Goal: Information Seeking & Learning: Learn about a topic

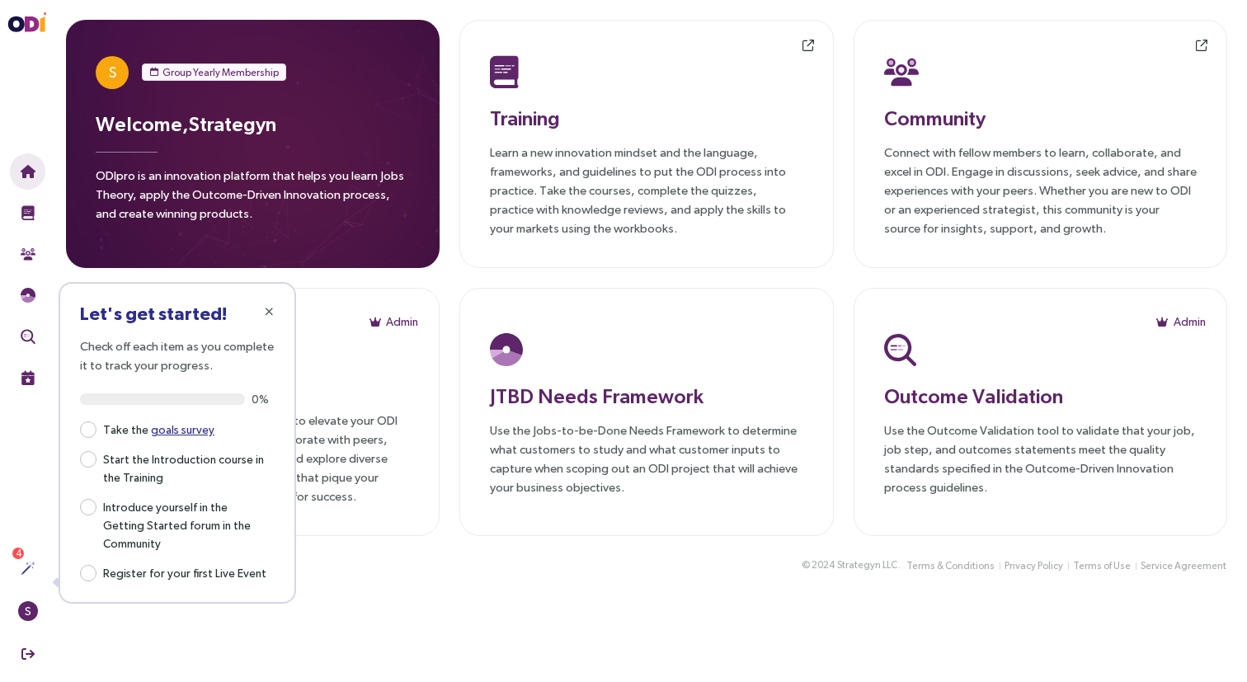
click at [671, 609] on main "S Group Yearly Membership Welcome, Strategyn ODIpro is an innovation platform t…" at bounding box center [646, 341] width 1201 height 682
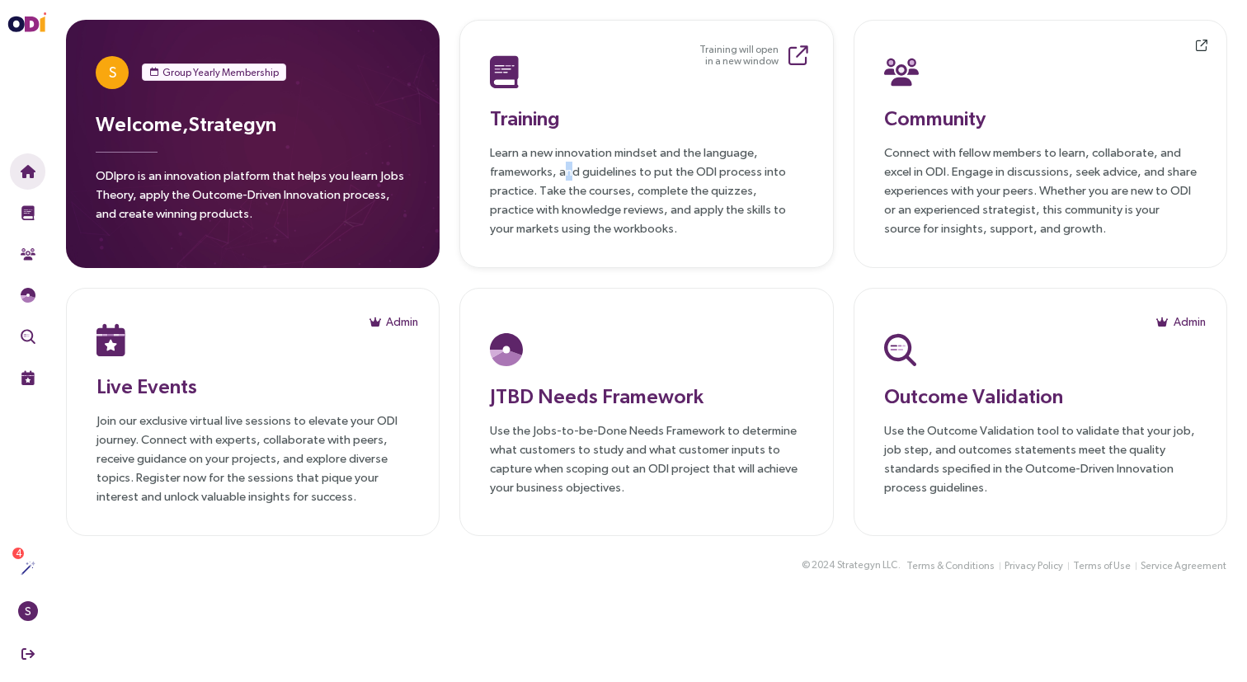
click at [567, 169] on p "Learn a new innovation mindset and the language, frameworks, and guidelines to …" at bounding box center [646, 190] width 313 height 95
click at [373, 592] on div "© 2024 Strategyn LLC . Terms & Conditions Privacy Policy Terms of Use Service A…" at bounding box center [646, 575] width 1201 height 39
click at [197, 417] on p "Join our exclusive virtual live sessions to elevate your ODI journey. Connect w…" at bounding box center [253, 458] width 313 height 95
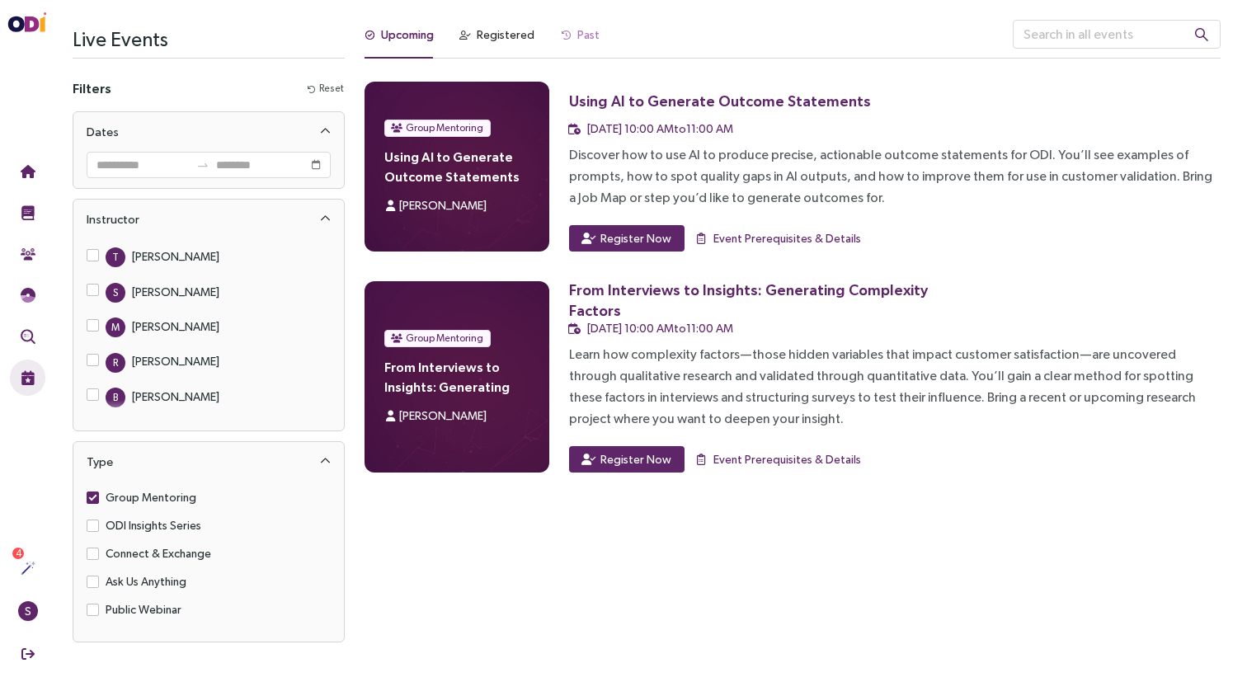
click at [575, 46] on div "Past" at bounding box center [580, 39] width 39 height 39
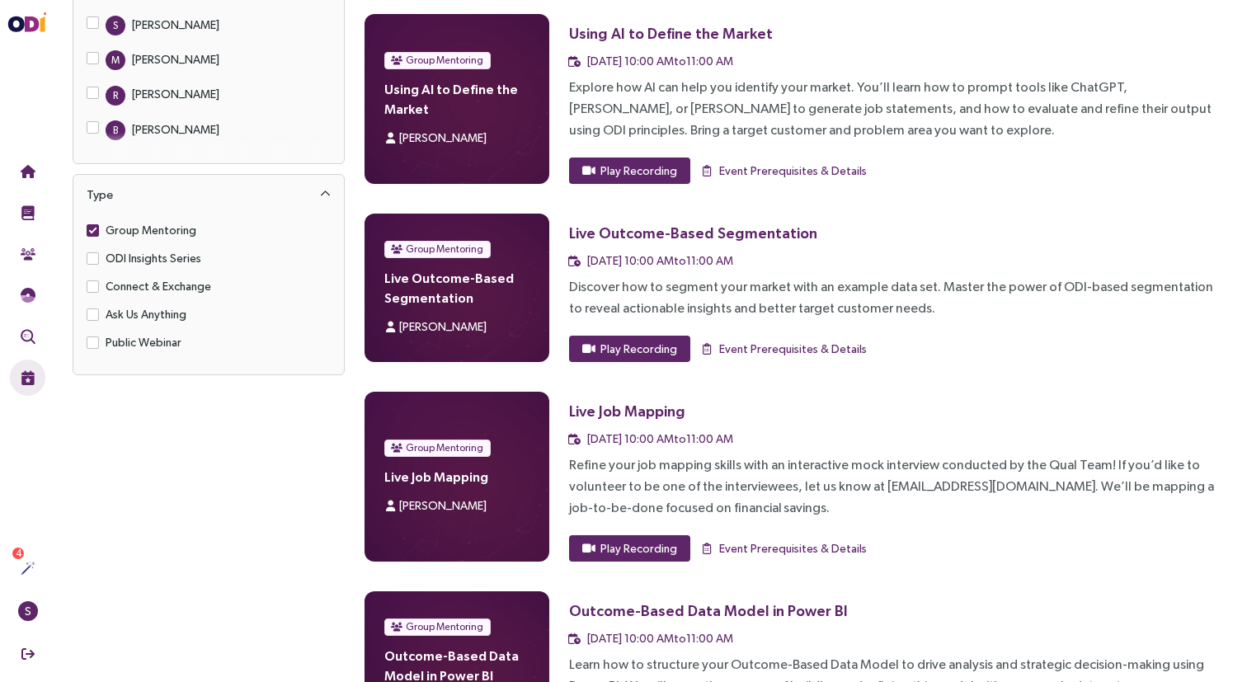
scroll to position [282, 0]
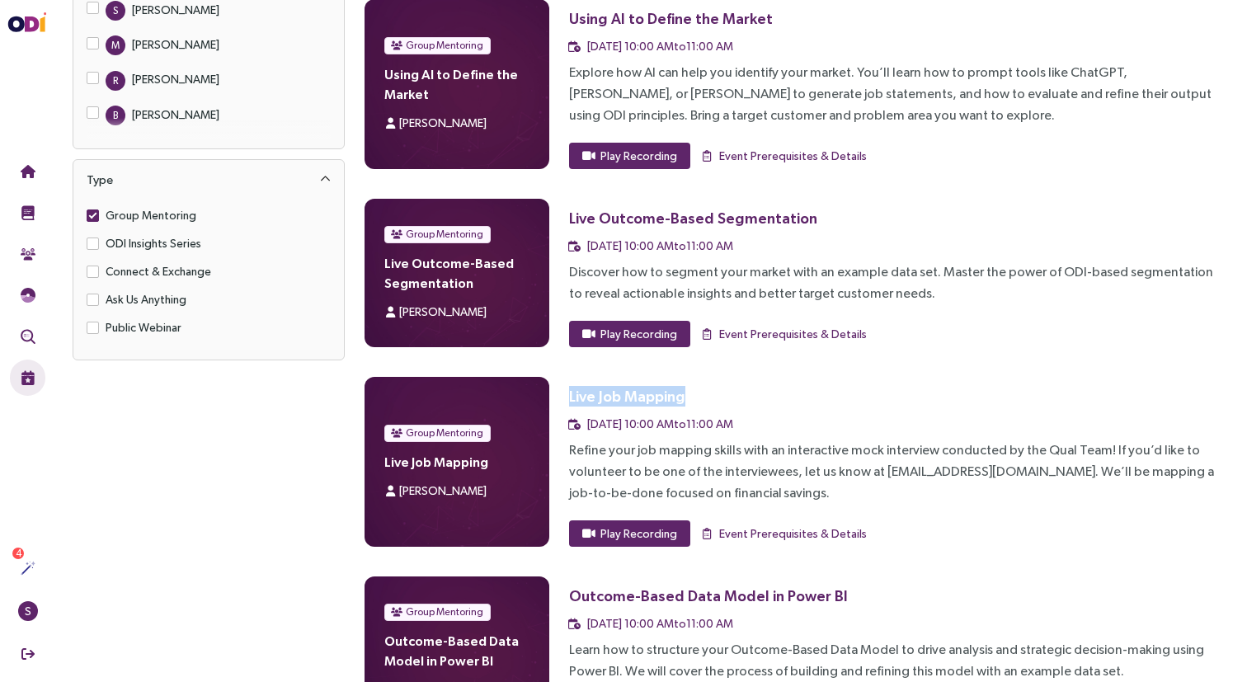
drag, startPoint x: 686, startPoint y: 397, endPoint x: 564, endPoint y: 396, distance: 122.1
click at [564, 396] on div "Group Mentoring Live Job Mapping [PERSON_NAME] Live Job Mapping [DATE] 10:00 AM…" at bounding box center [793, 462] width 856 height 170
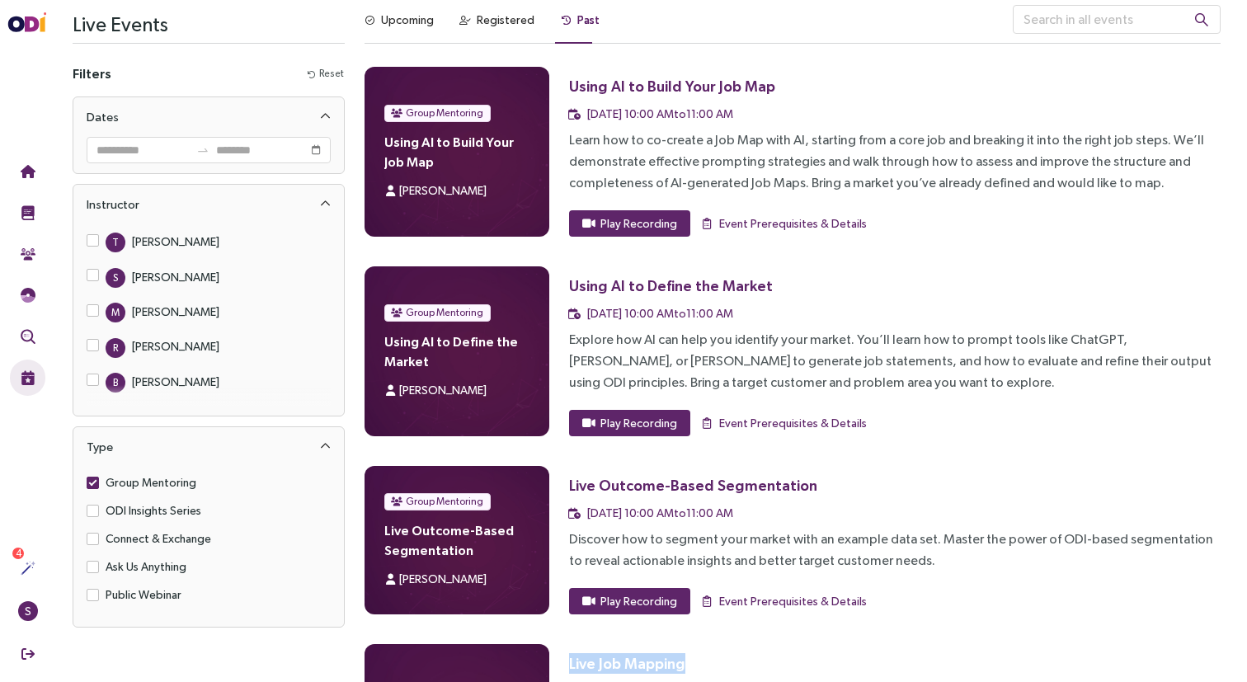
scroll to position [0, 0]
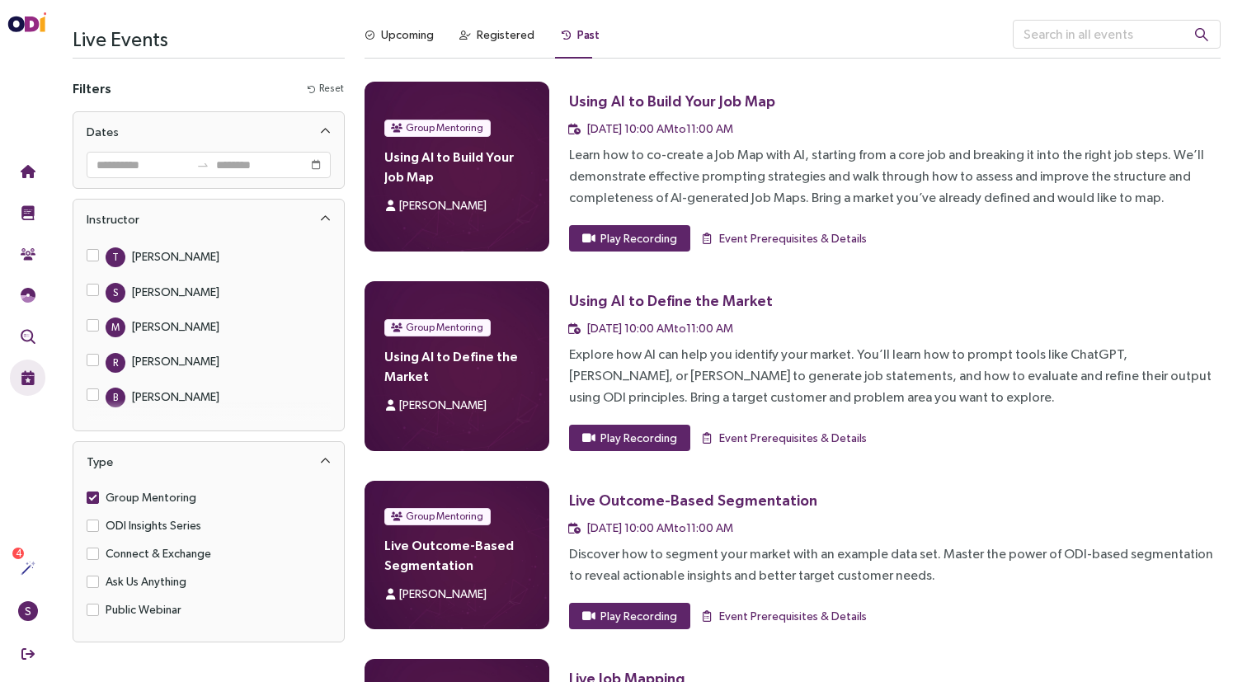
click at [856, 568] on div "Discover how to segment your market with an example data set. Master the power …" at bounding box center [895, 565] width 652 height 43
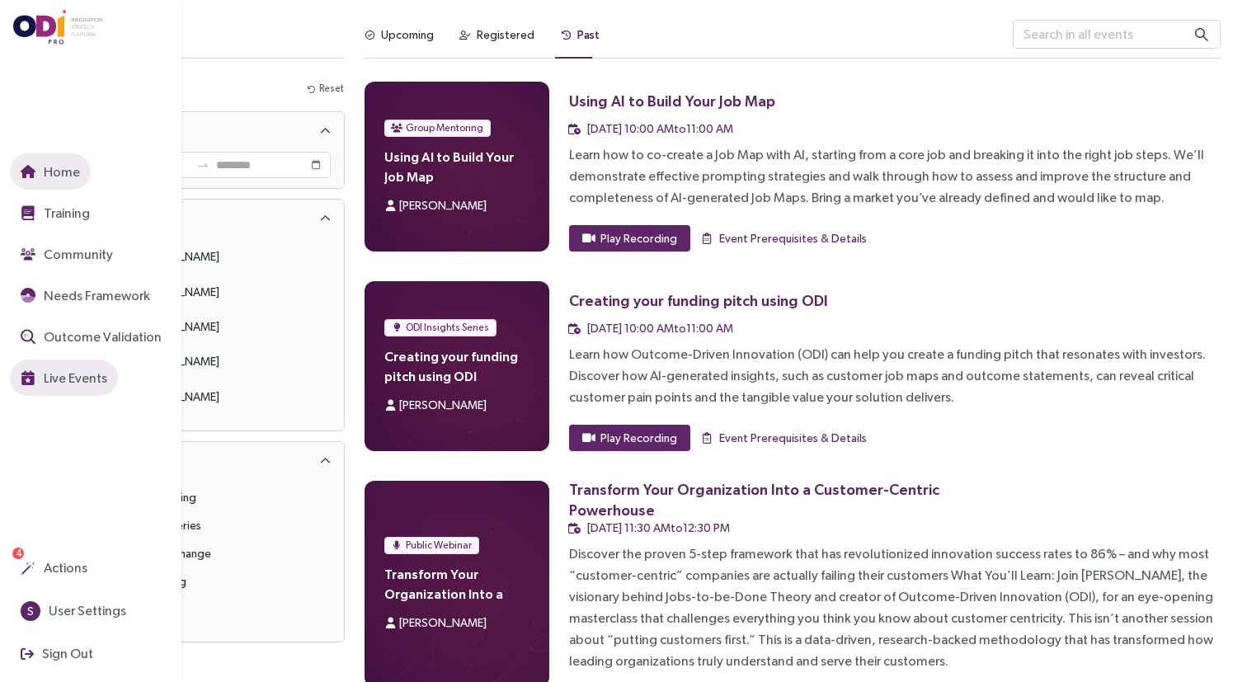
click at [32, 168] on icon "button" at bounding box center [28, 171] width 15 height 13
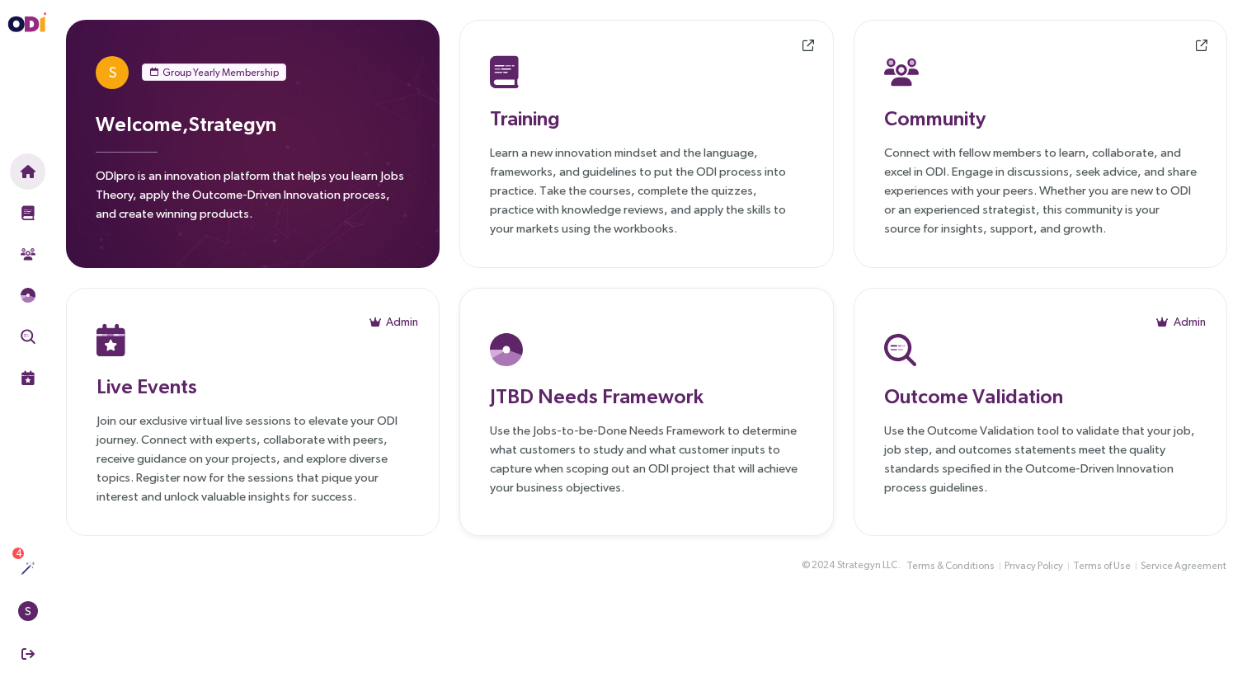
click at [639, 413] on div "JTBD Needs Framework Use the Jobs-to-be-Done Needs Framework to determine what …" at bounding box center [646, 412] width 313 height 168
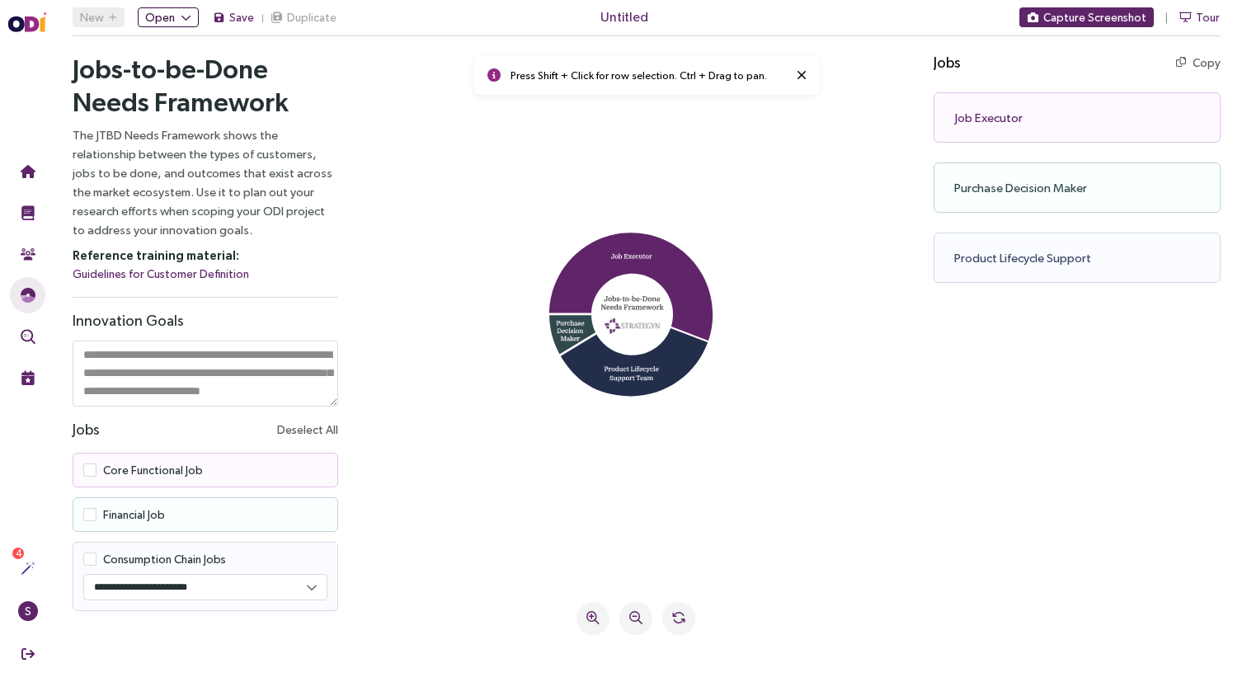
click at [168, 16] on span "Open" at bounding box center [160, 17] width 30 height 18
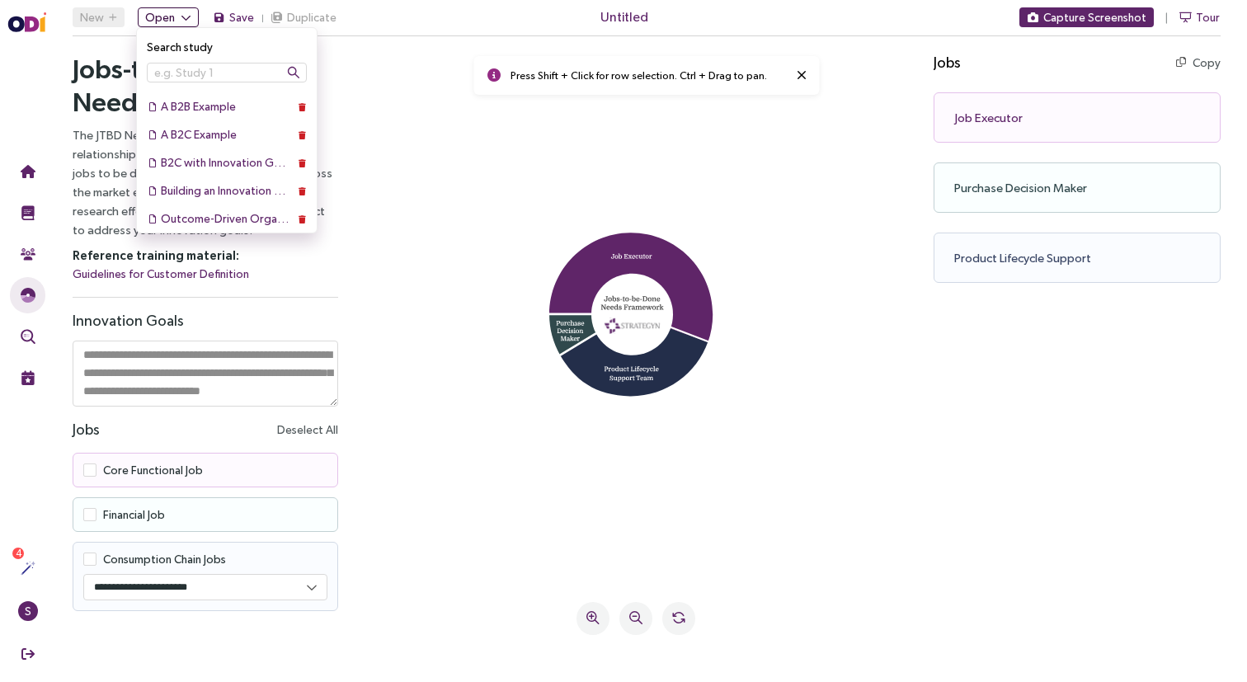
click at [174, 13] on button "Open" at bounding box center [168, 17] width 61 height 20
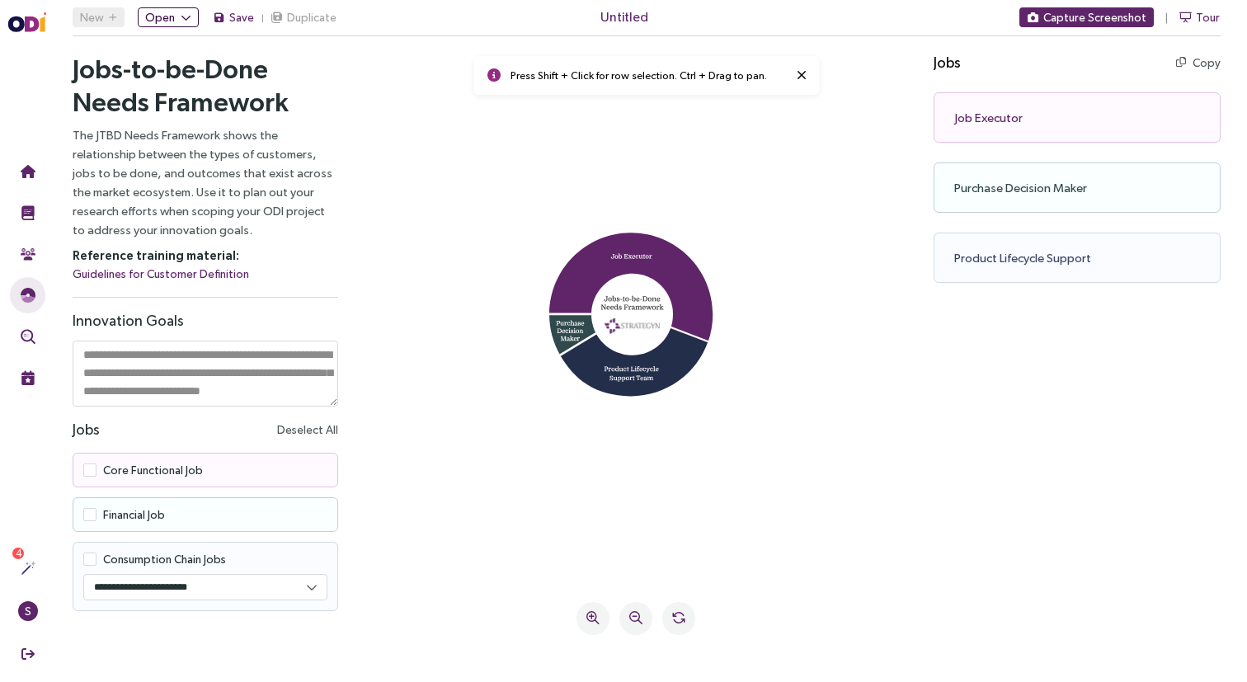
click at [163, 18] on span "Open" at bounding box center [160, 17] width 30 height 18
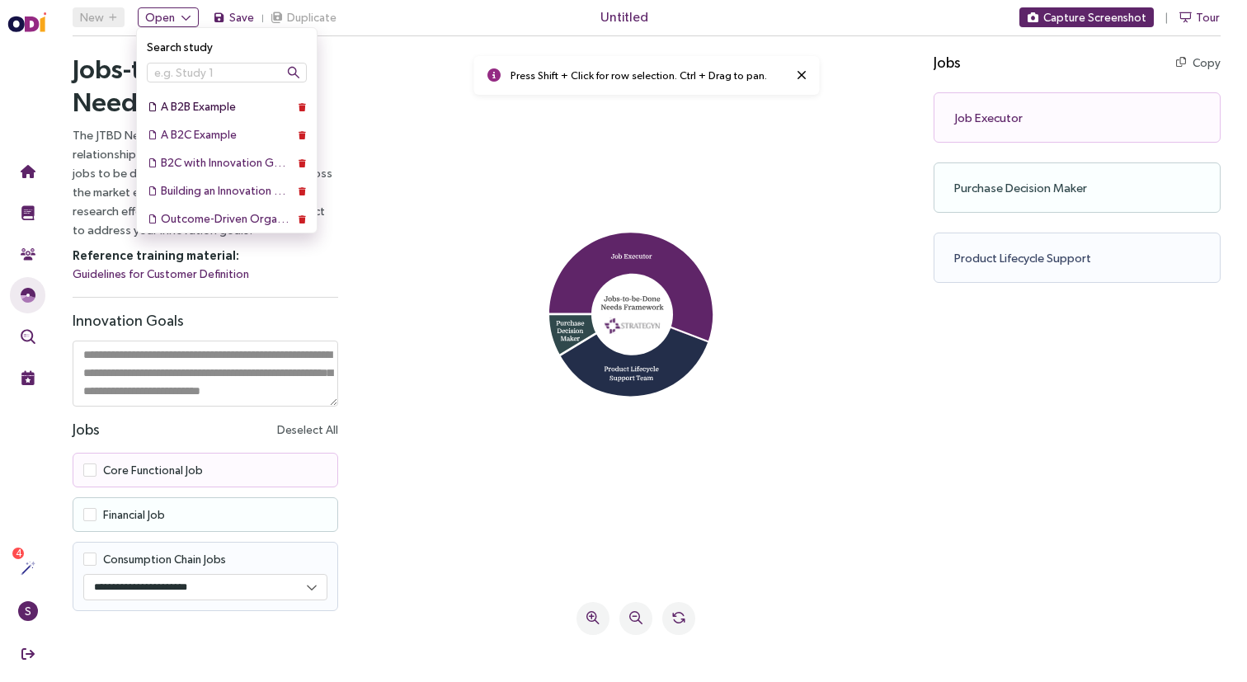
click at [195, 106] on div "A B2B Example" at bounding box center [227, 106] width 132 height 18
type textarea "**********"
select select "****"
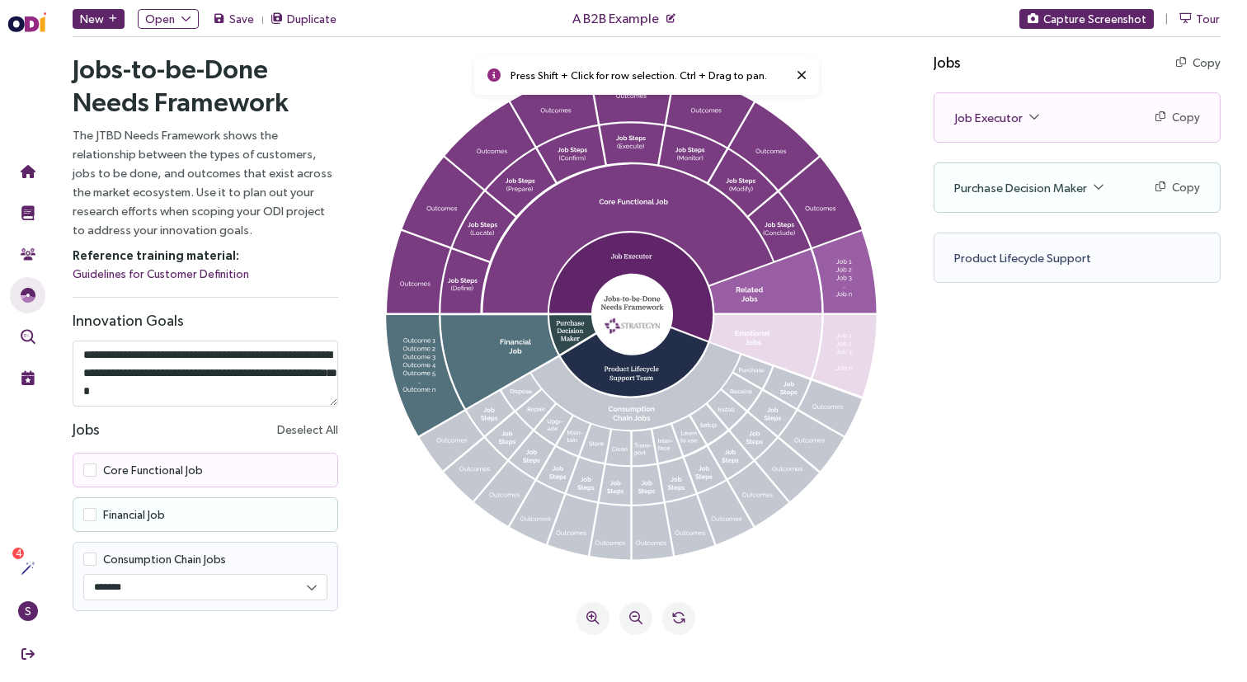
click at [249, 362] on textarea "**********" at bounding box center [206, 374] width 266 height 66
drag, startPoint x: 221, startPoint y: 354, endPoint x: 253, endPoint y: 388, distance: 46.7
click at [253, 388] on textarea "**********" at bounding box center [206, 374] width 266 height 66
click at [266, 365] on textarea "**********" at bounding box center [206, 374] width 266 height 66
click at [977, 506] on div "Jobs Copy Copy all as text Job Executor Copy Copy as text Core Functional Job J…" at bounding box center [1090, 352] width 313 height 624
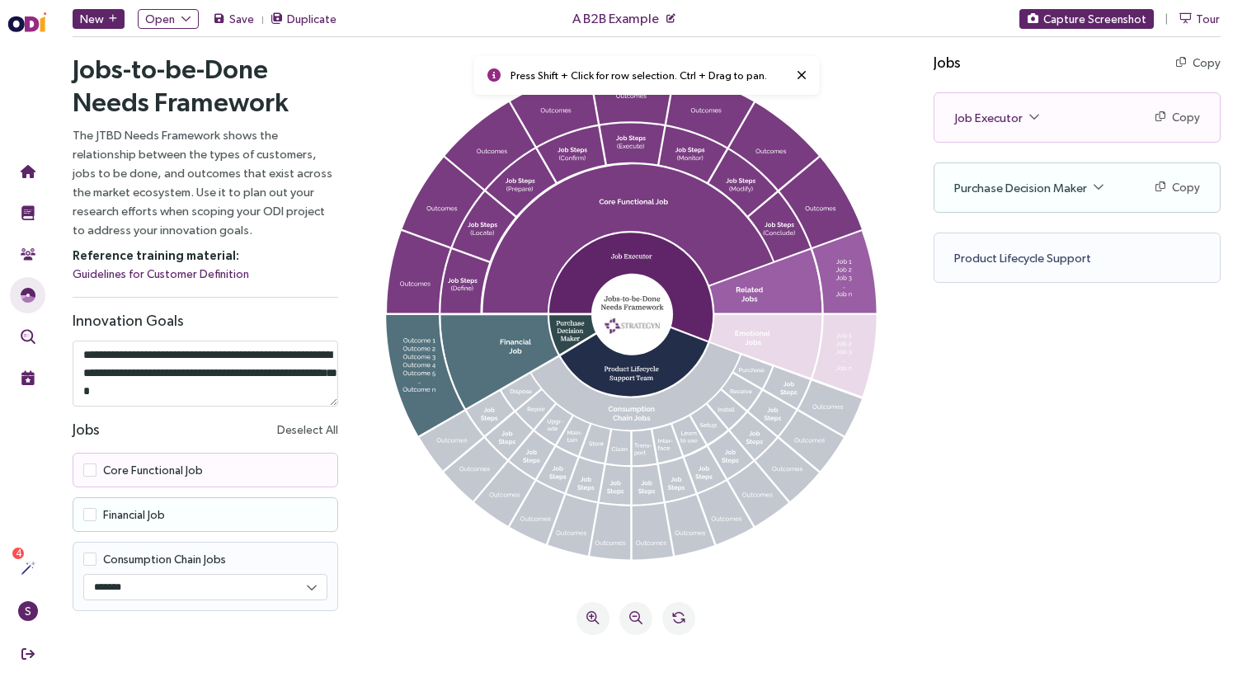
click at [797, 76] on icon at bounding box center [802, 74] width 10 height 13
click at [101, 21] on span "New" at bounding box center [92, 19] width 24 height 18
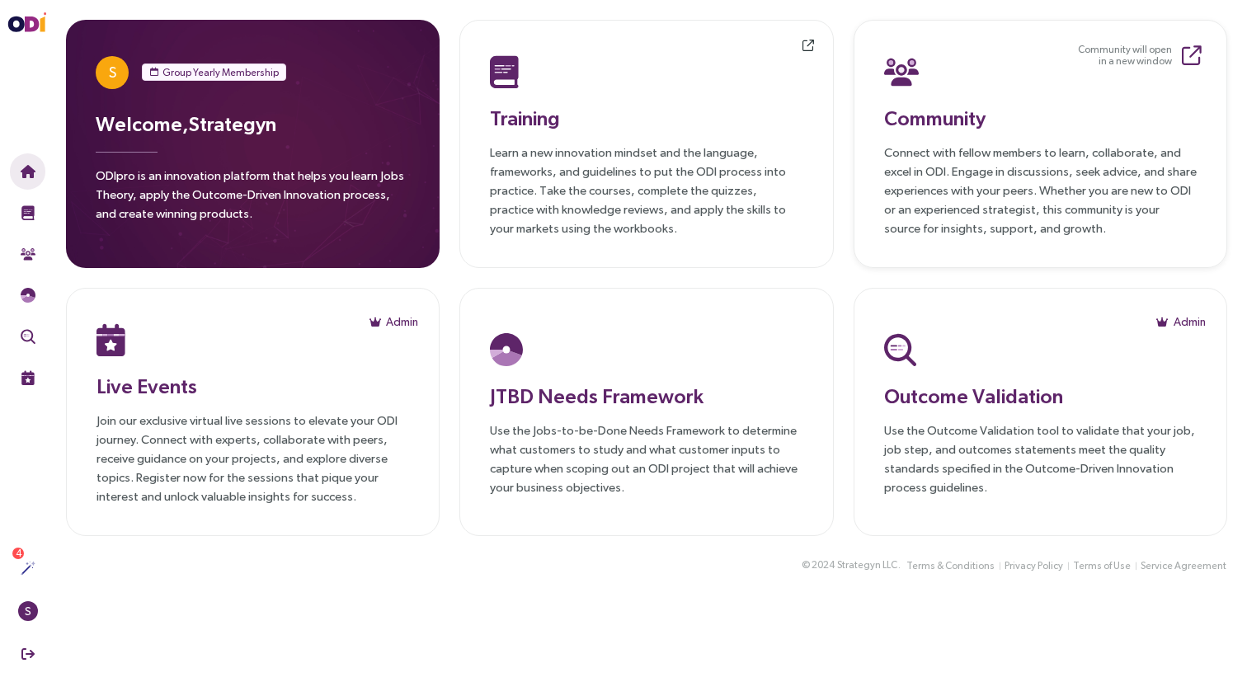
click at [1038, 136] on div "Community Connect with fellow members to learn, collaborate, and excel in ODI. …" at bounding box center [1040, 143] width 313 height 187
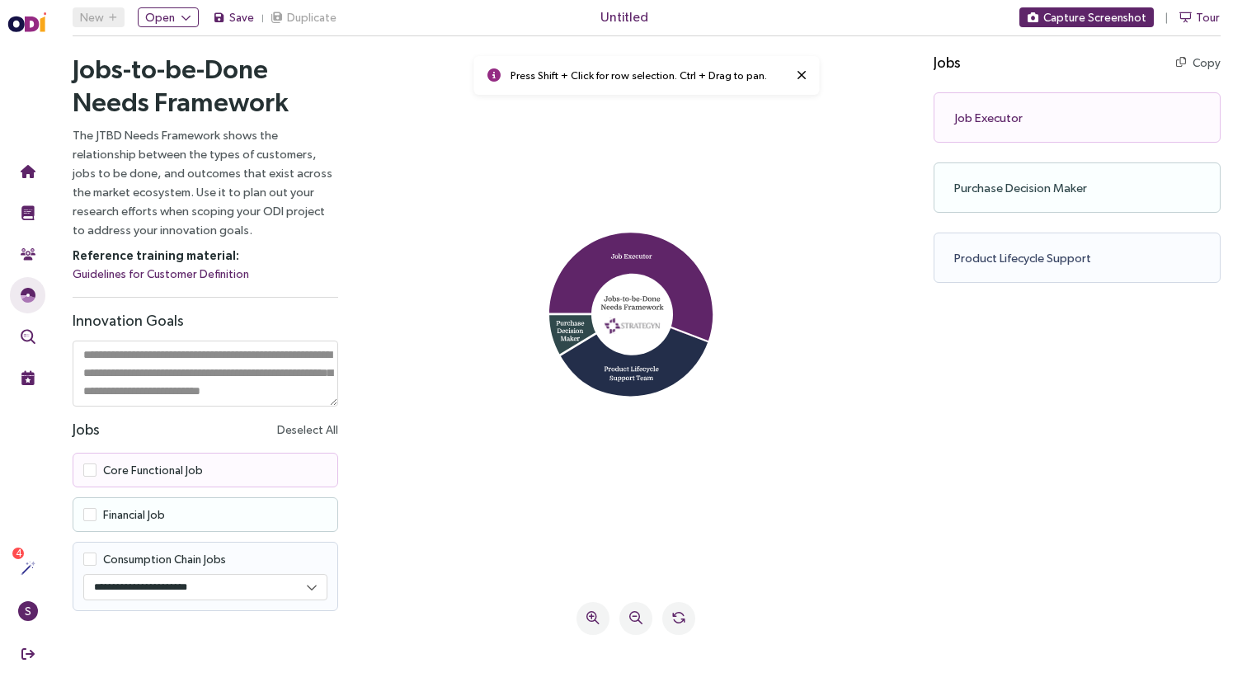
click at [272, 389] on textarea at bounding box center [206, 374] width 266 height 66
click at [417, 322] on icon at bounding box center [636, 319] width 515 height 500
click at [797, 73] on icon at bounding box center [802, 74] width 10 height 13
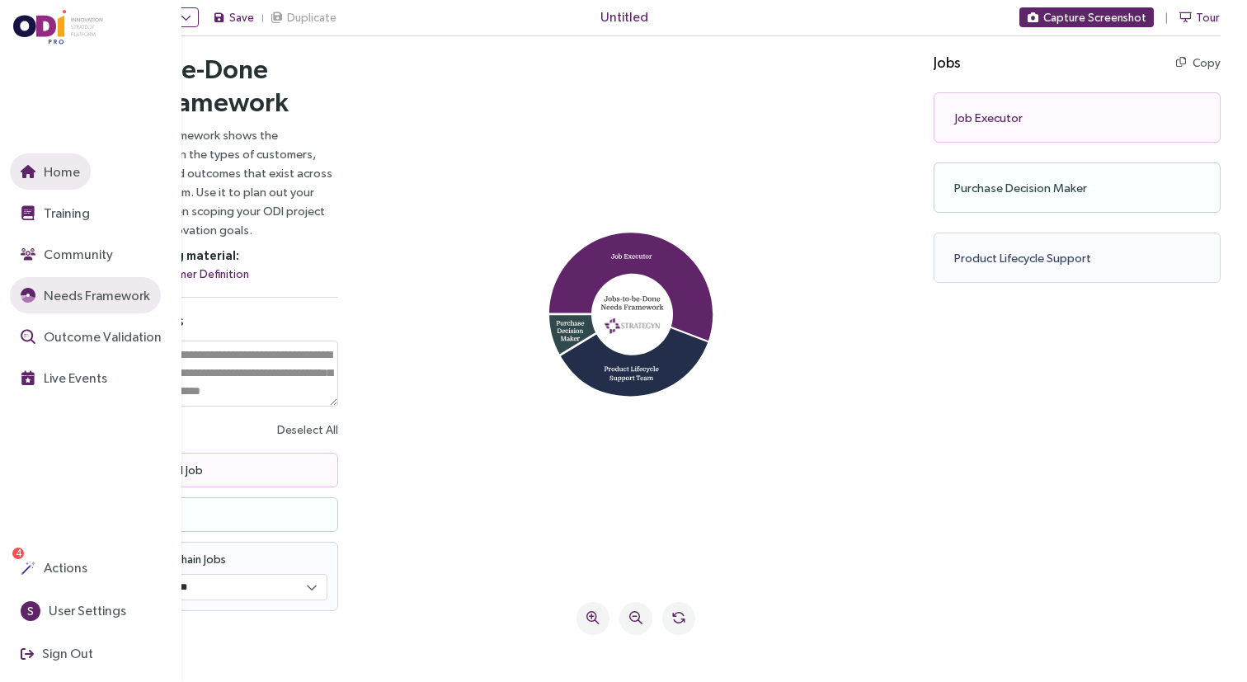
click at [80, 182] on button "Home" at bounding box center [50, 171] width 81 height 36
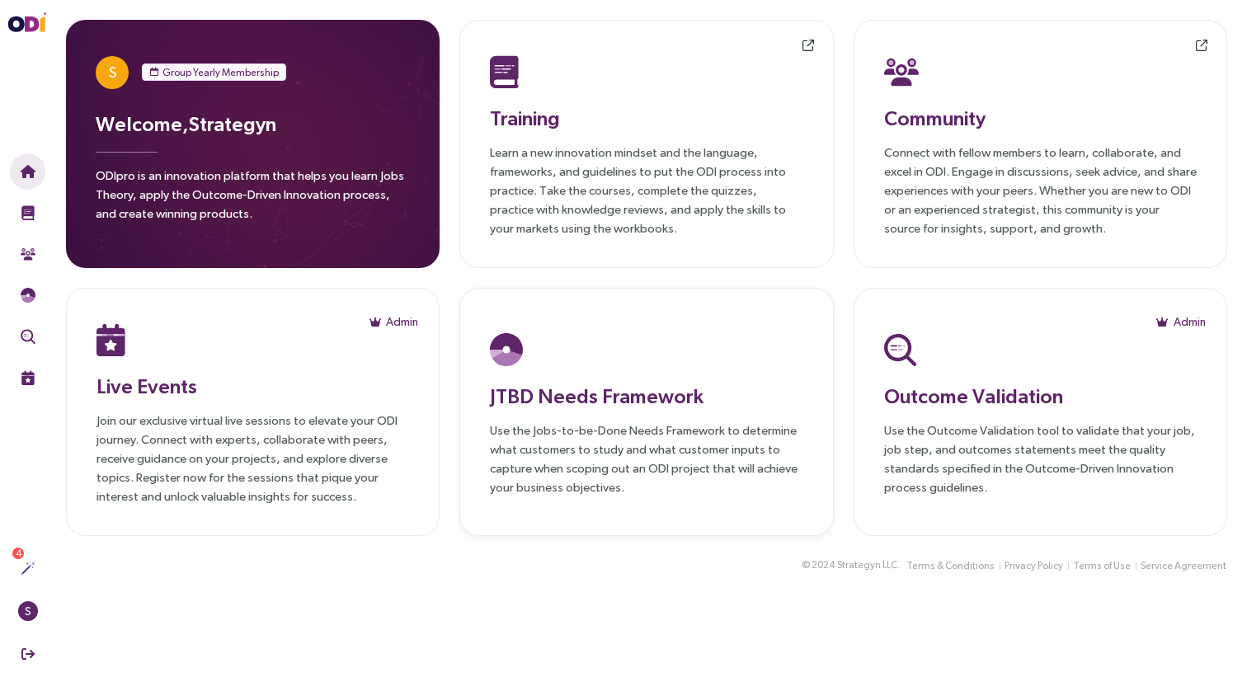
click at [612, 431] on p "Use the Jobs-to-be-Done Needs Framework to determine what customers to study an…" at bounding box center [646, 459] width 313 height 76
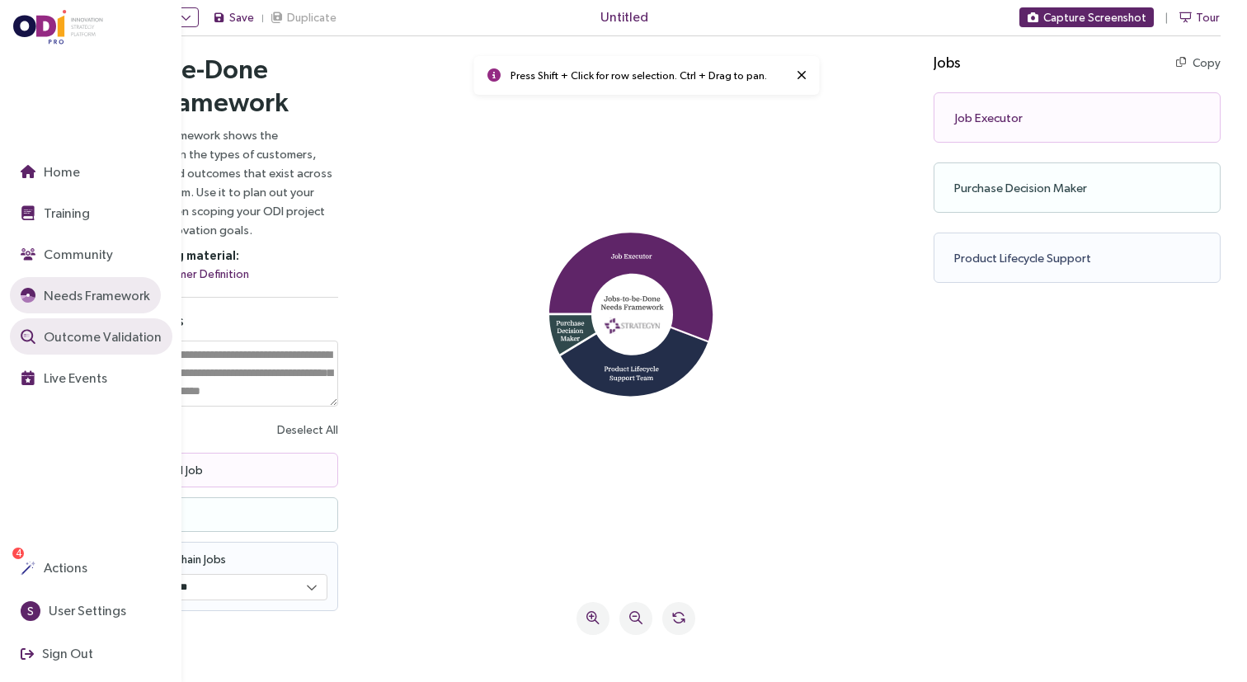
click at [49, 336] on span "Outcome Validation" at bounding box center [100, 337] width 121 height 21
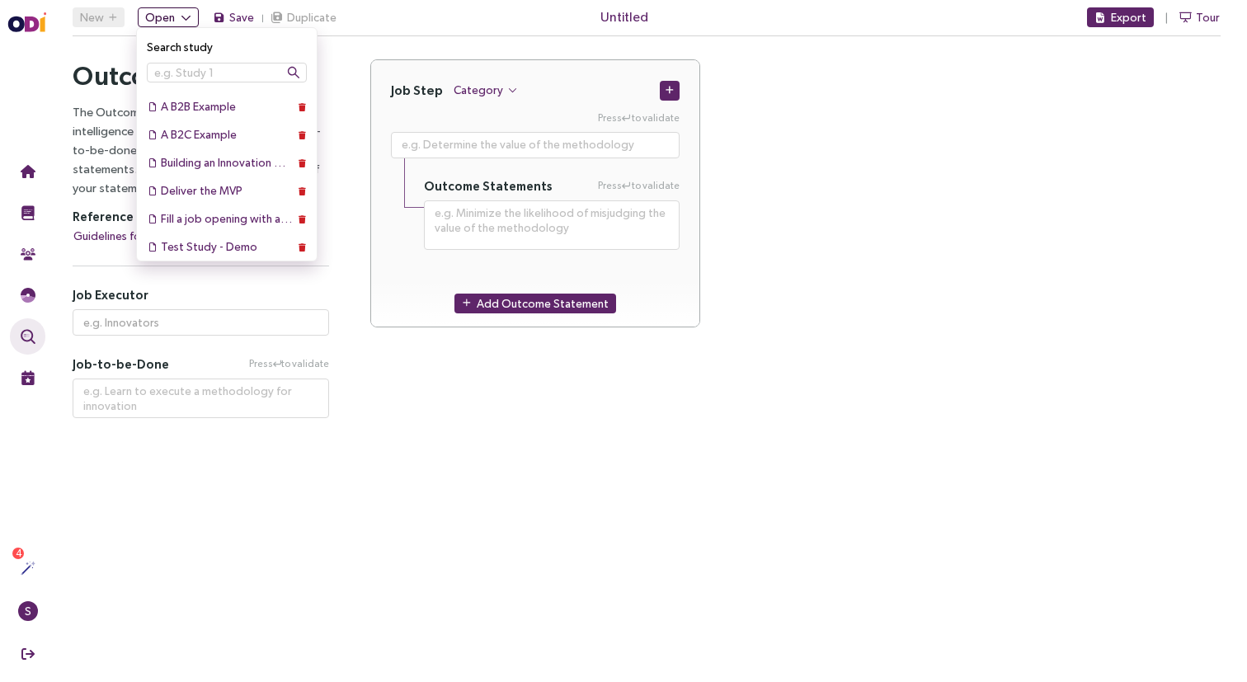
click at [159, 23] on span "Open" at bounding box center [160, 17] width 30 height 18
click at [189, 131] on div "A B2C Example" at bounding box center [227, 134] width 132 height 18
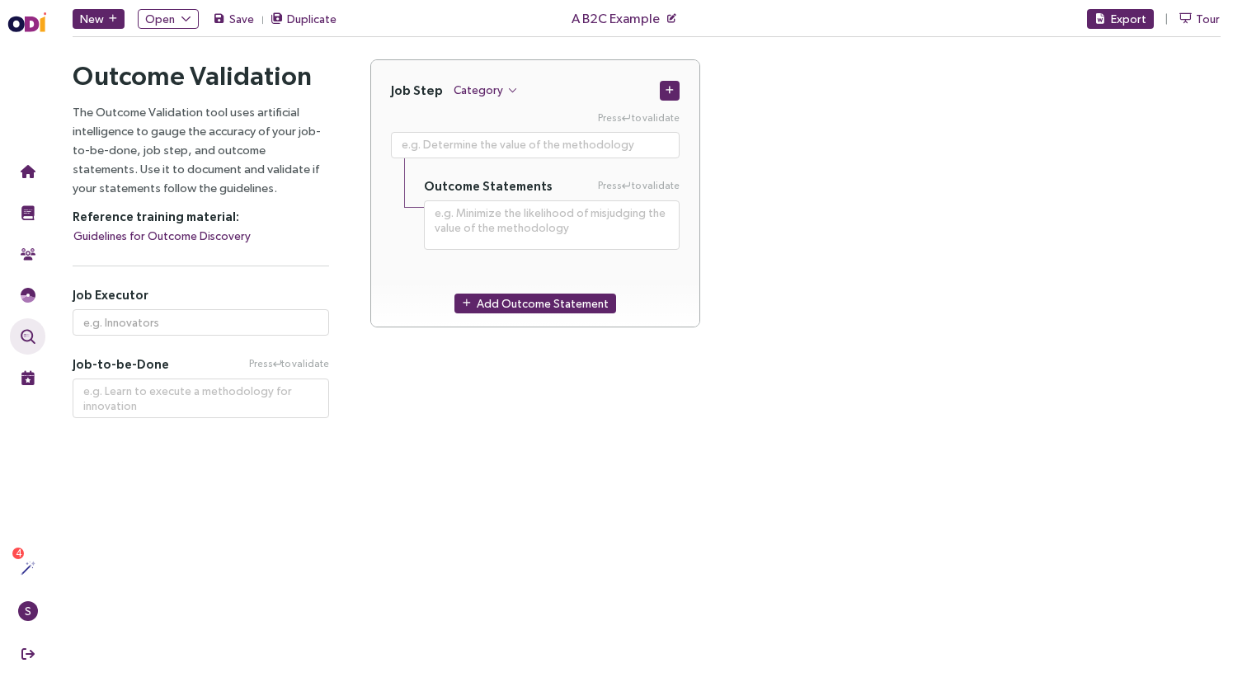
type textarea "**********"
type input "Pet owners"
type textarea "Provide nutrition for a pet"
type textarea "**********"
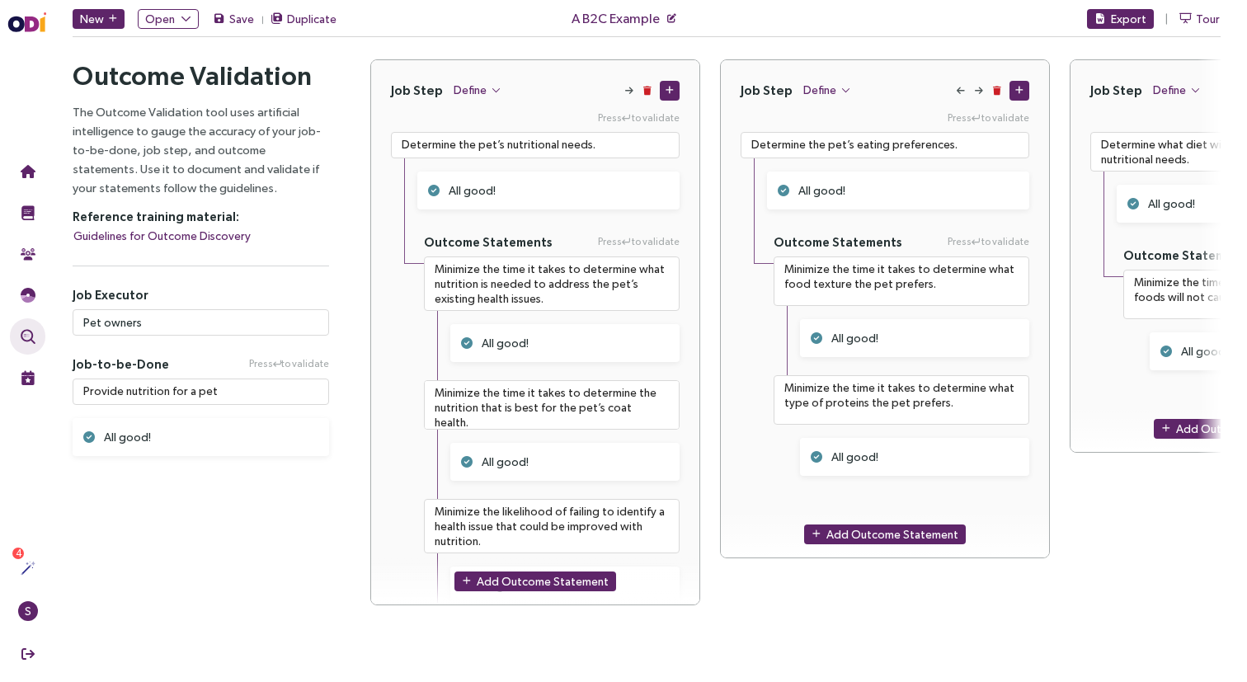
click at [306, 489] on div "Outcome Validation The Outcome Validation tool uses artificial intelligence to …" at bounding box center [201, 342] width 298 height 566
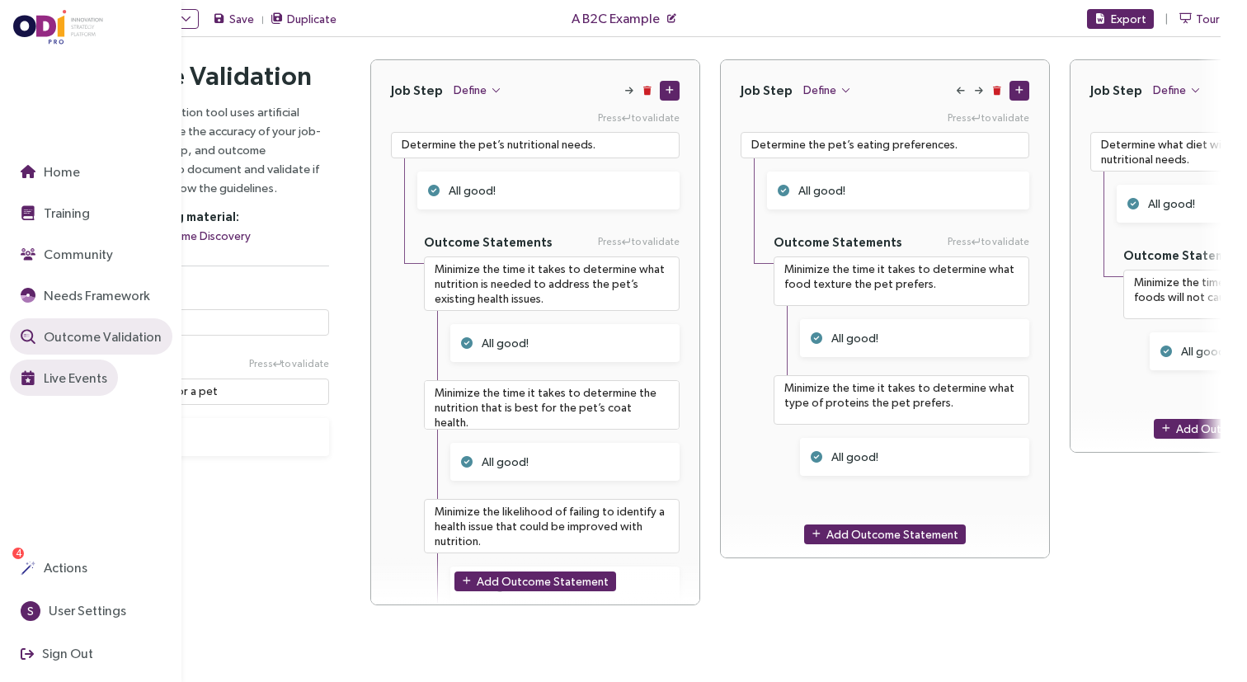
click at [65, 381] on span "Live Events" at bounding box center [73, 378] width 67 height 21
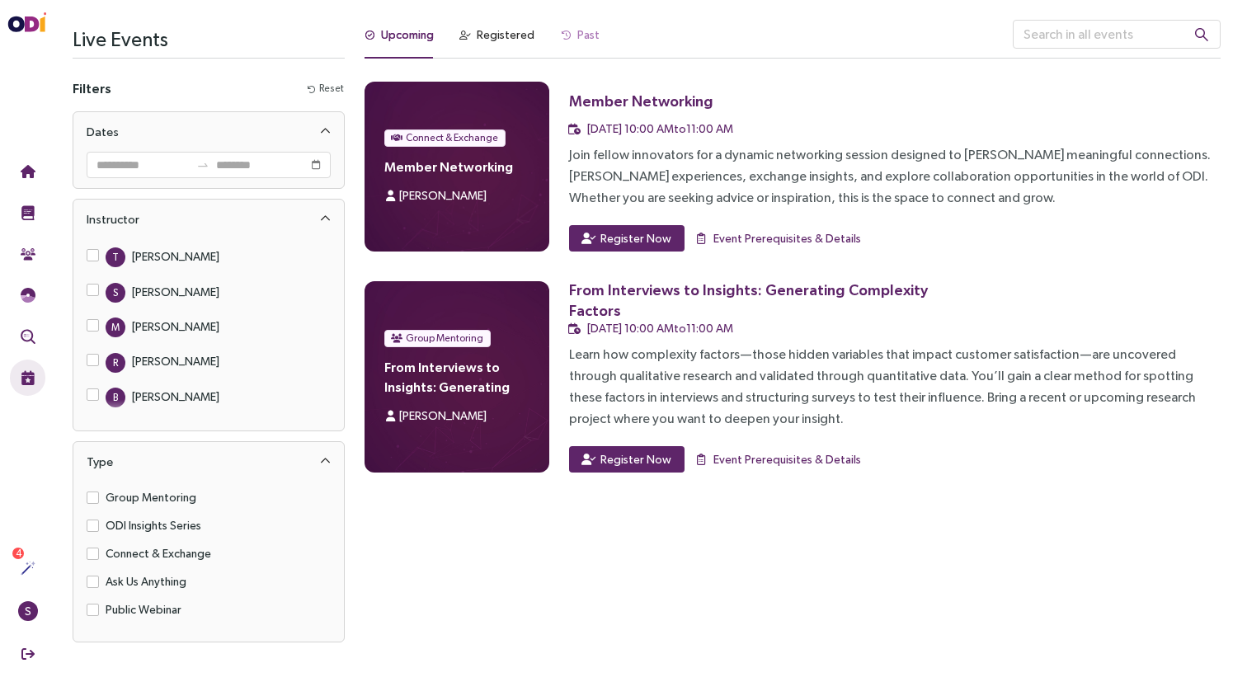
click at [567, 20] on div "Past" at bounding box center [580, 39] width 39 height 39
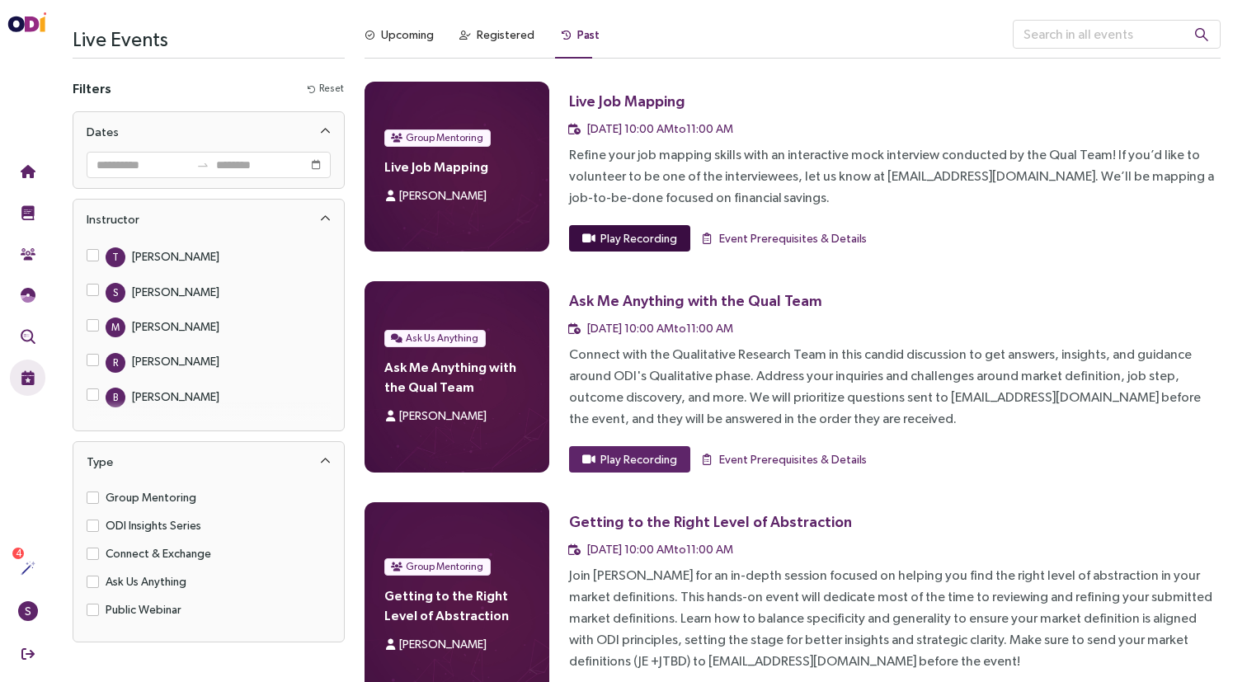
click at [638, 236] on span "Play Recording" at bounding box center [638, 238] width 77 height 18
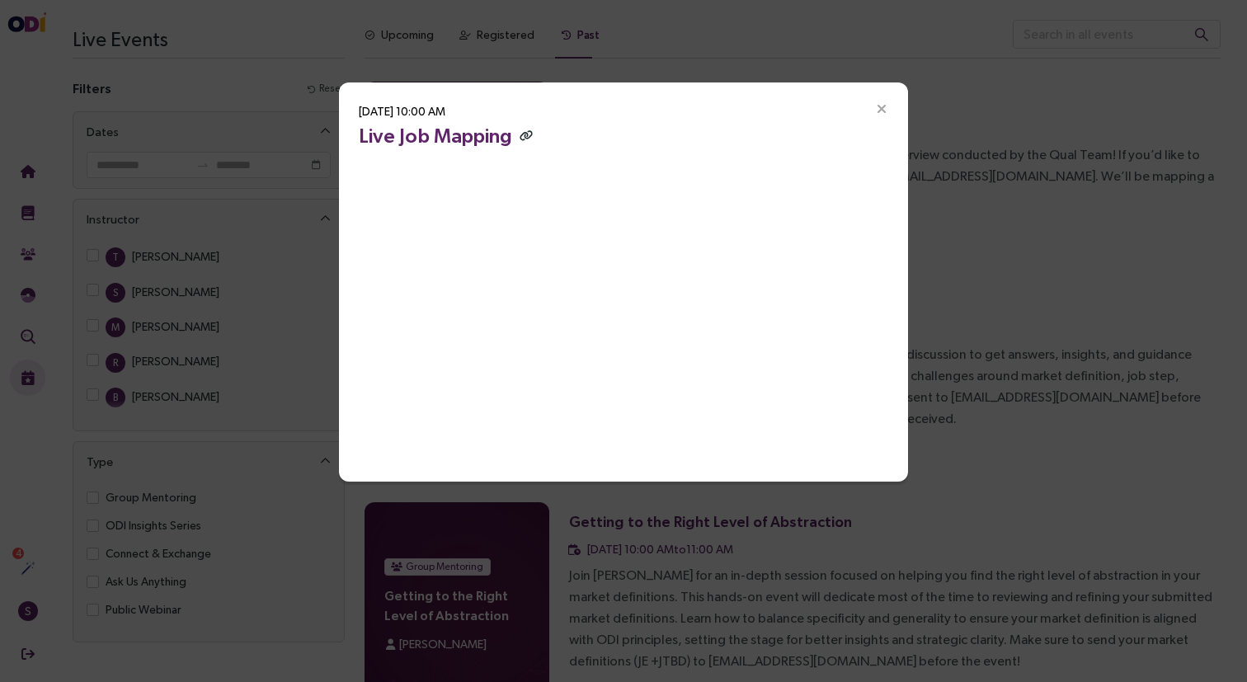
click at [523, 135] on icon "button" at bounding box center [526, 135] width 13 height 11
click at [887, 117] on span "Close" at bounding box center [881, 108] width 53 height 53
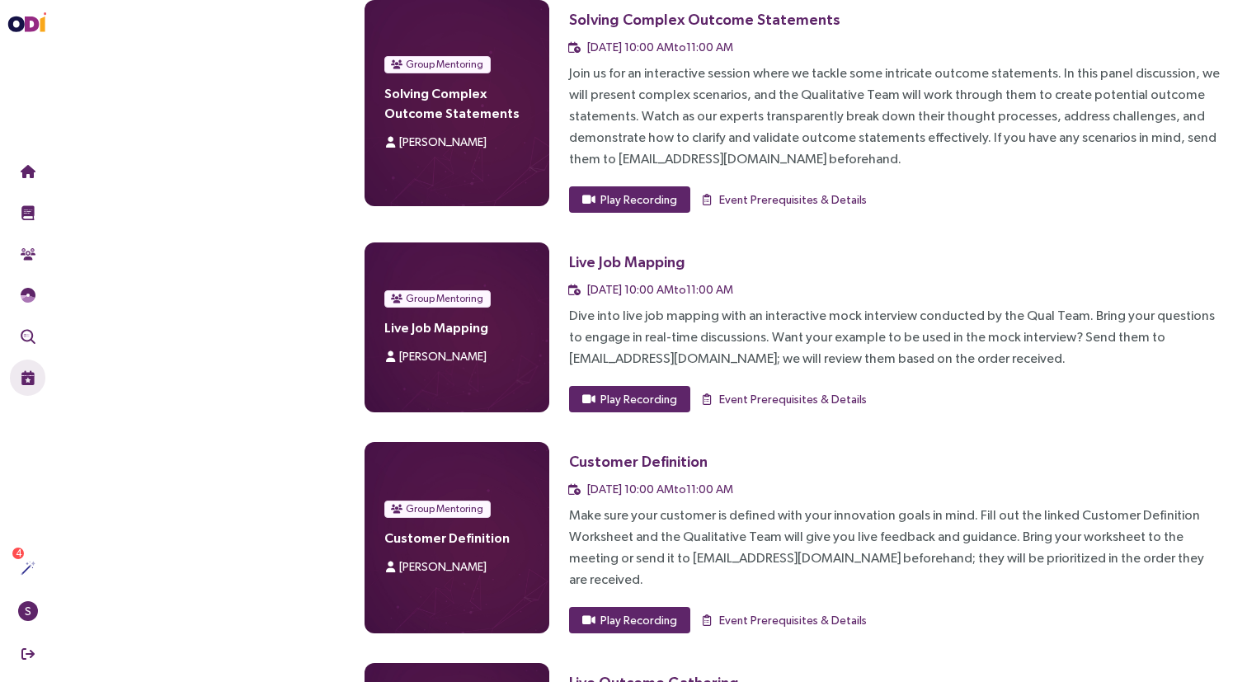
scroll to position [1017, 0]
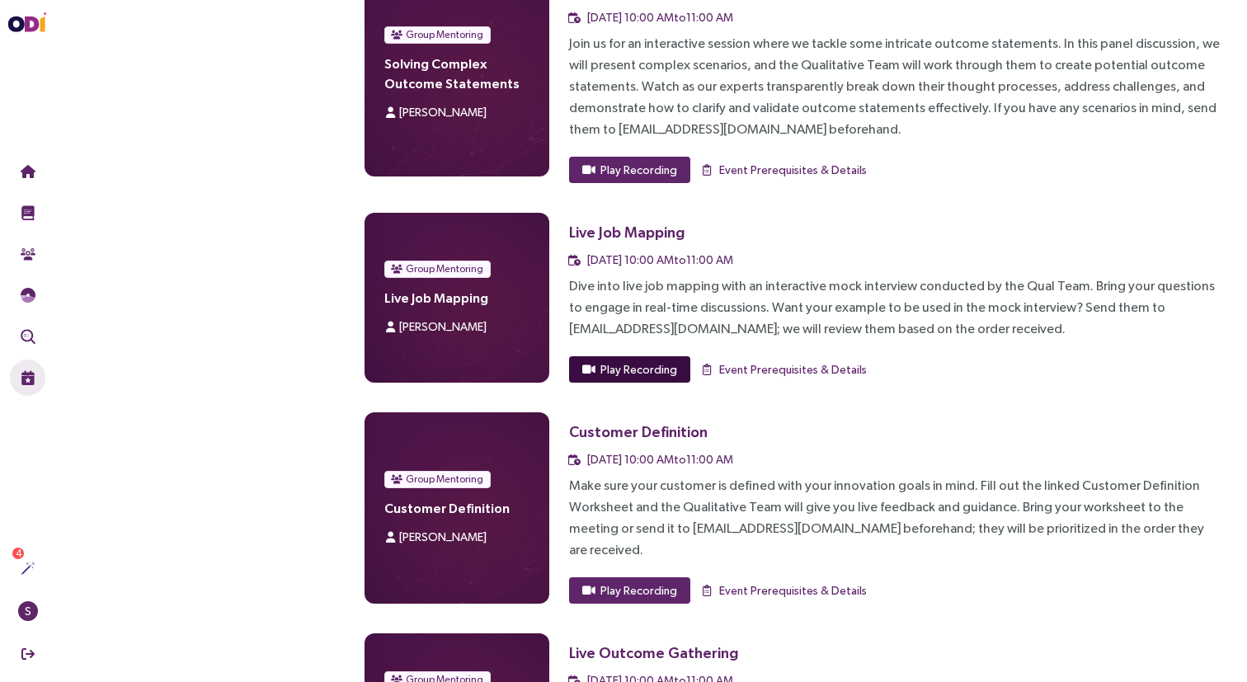
click at [622, 370] on span "Play Recording" at bounding box center [638, 369] width 77 height 18
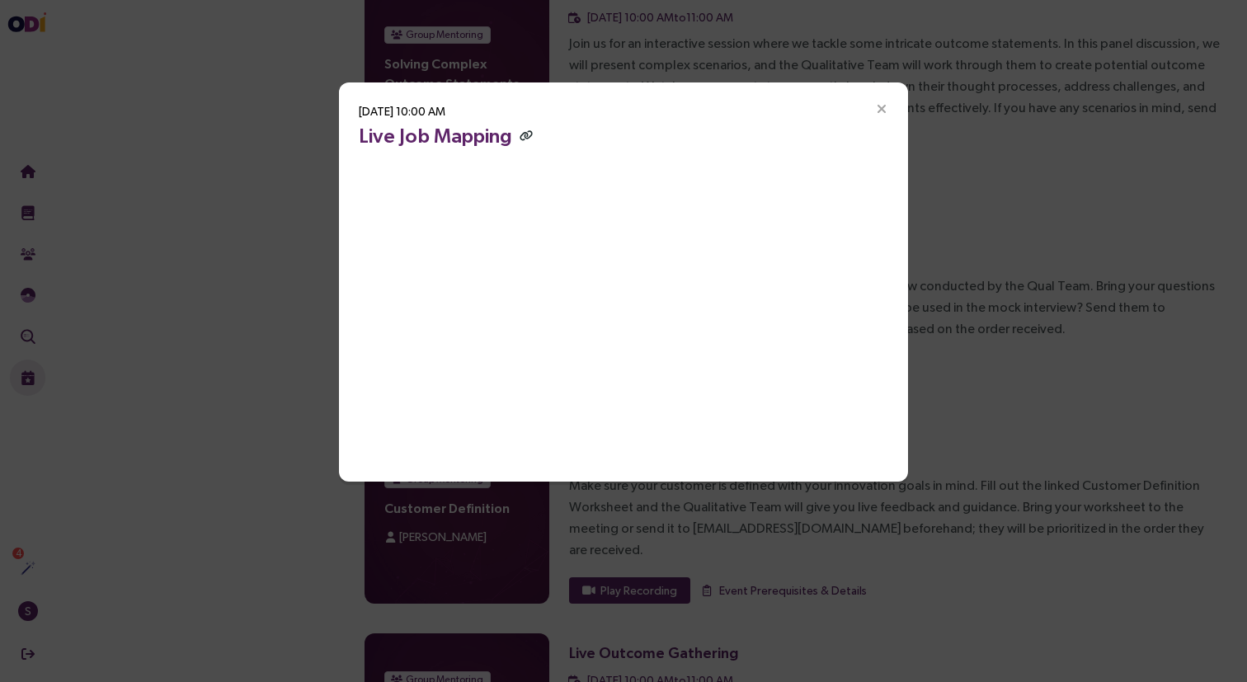
click at [520, 137] on icon "button" at bounding box center [526, 135] width 13 height 11
click at [883, 107] on icon "Close" at bounding box center [881, 109] width 15 height 15
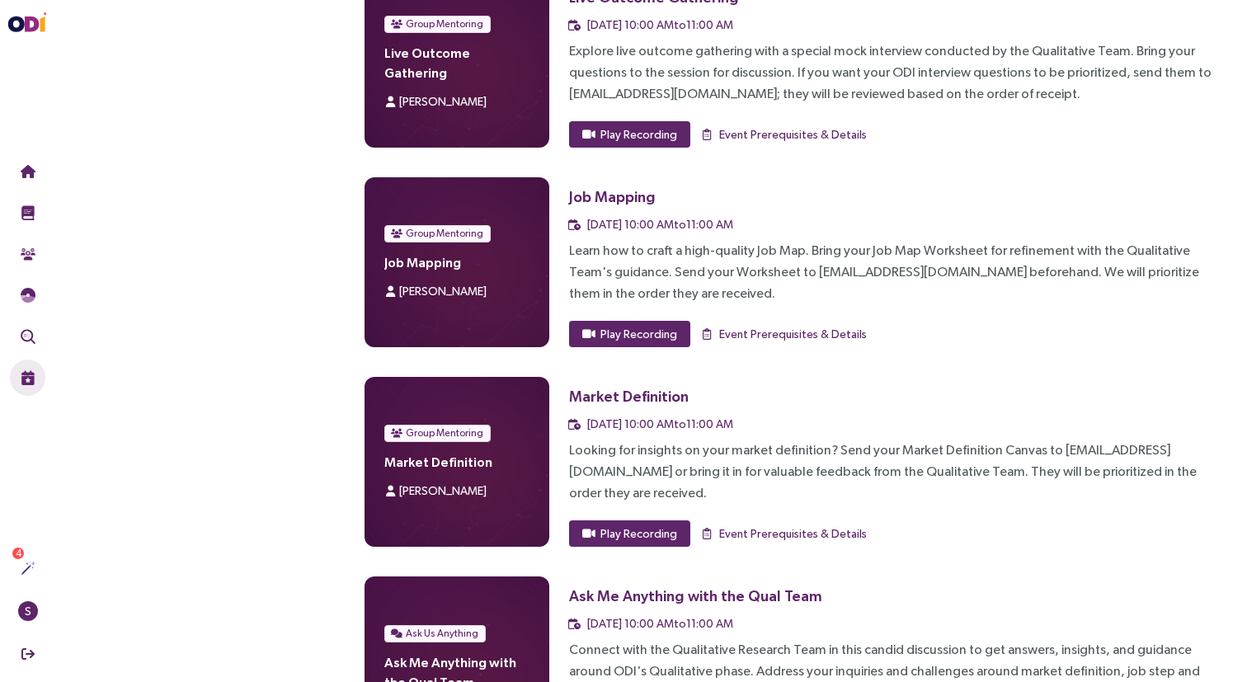
scroll to position [1691, 0]
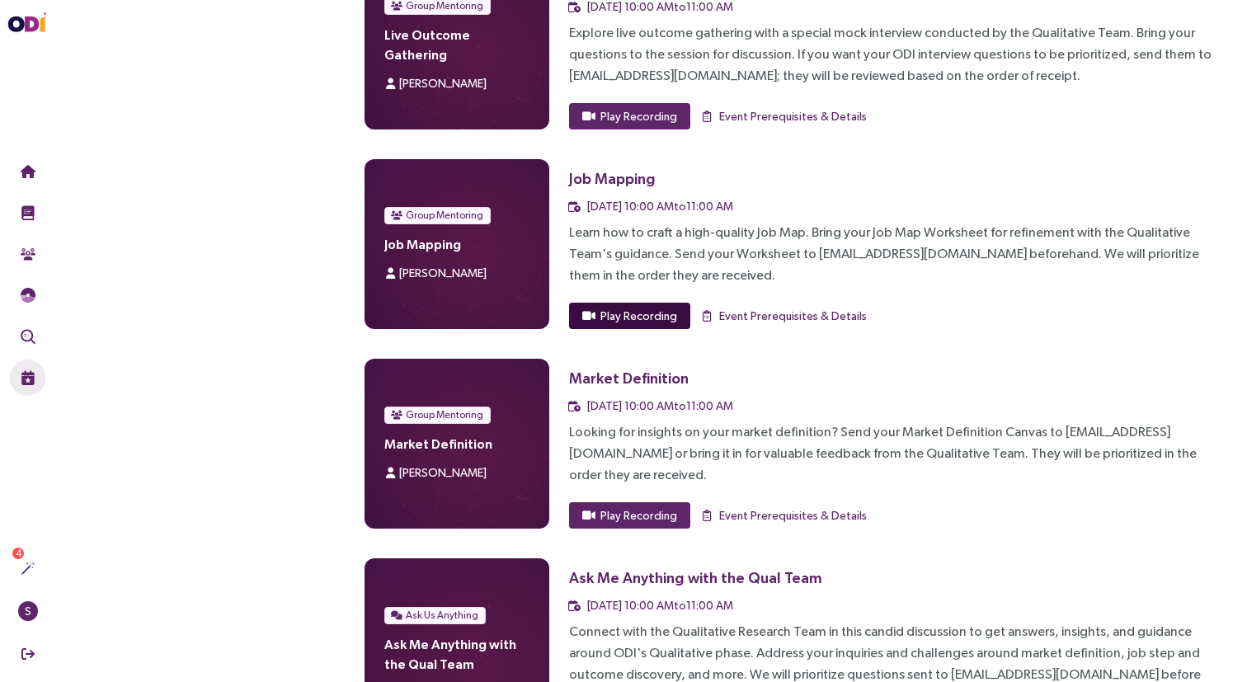
click at [624, 307] on span "Play Recording" at bounding box center [638, 316] width 77 height 18
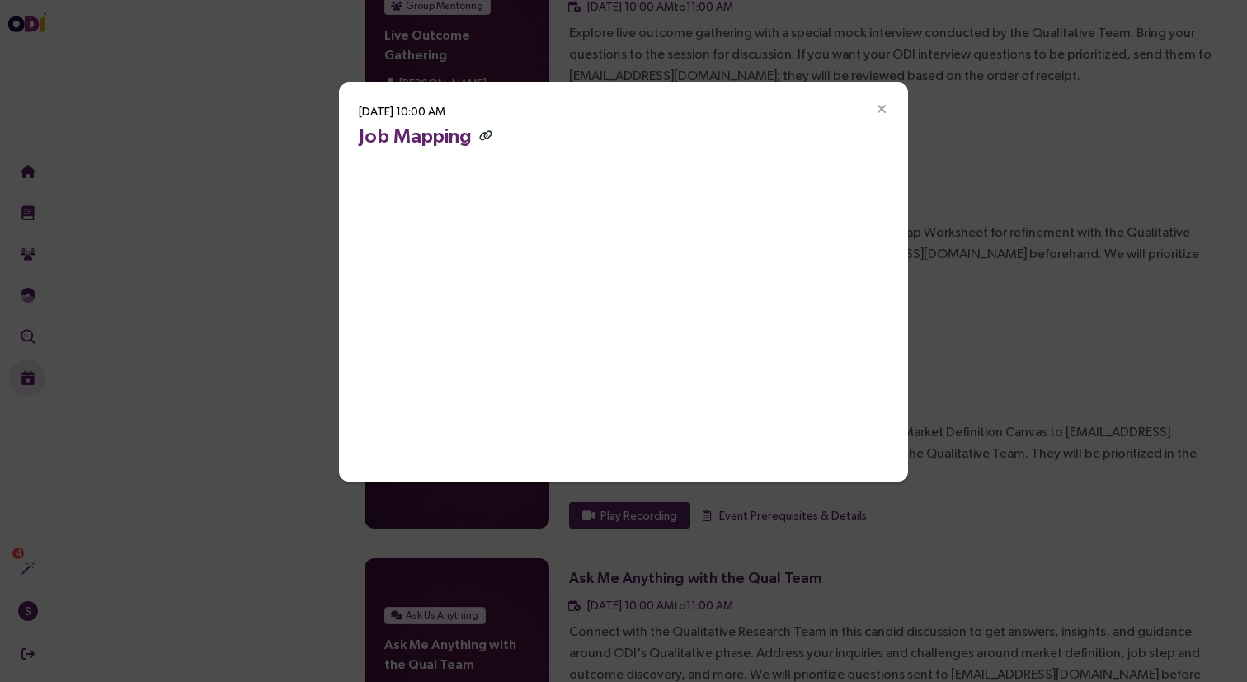
click at [483, 134] on icon "button" at bounding box center [485, 135] width 13 height 11
click at [572, 540] on div "[DATE] 10:00 AM Job Mapping" at bounding box center [623, 341] width 1247 height 682
click at [883, 104] on icon "Close" at bounding box center [881, 109] width 15 height 15
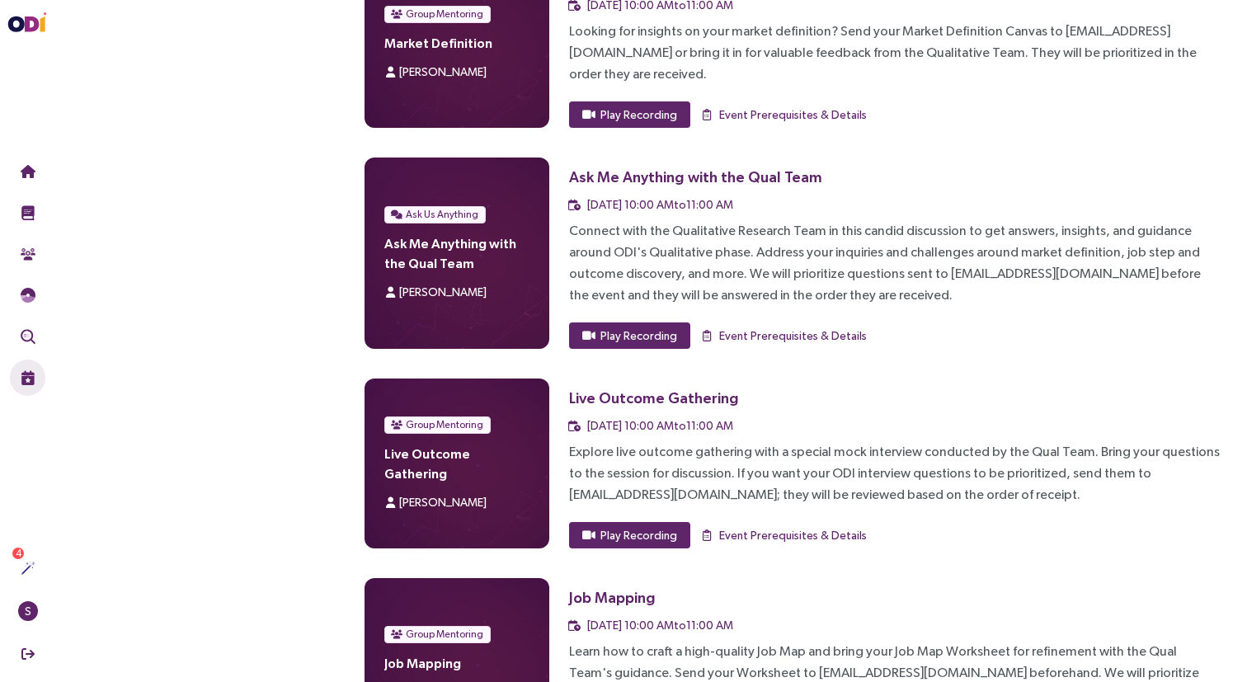
scroll to position [2145, 0]
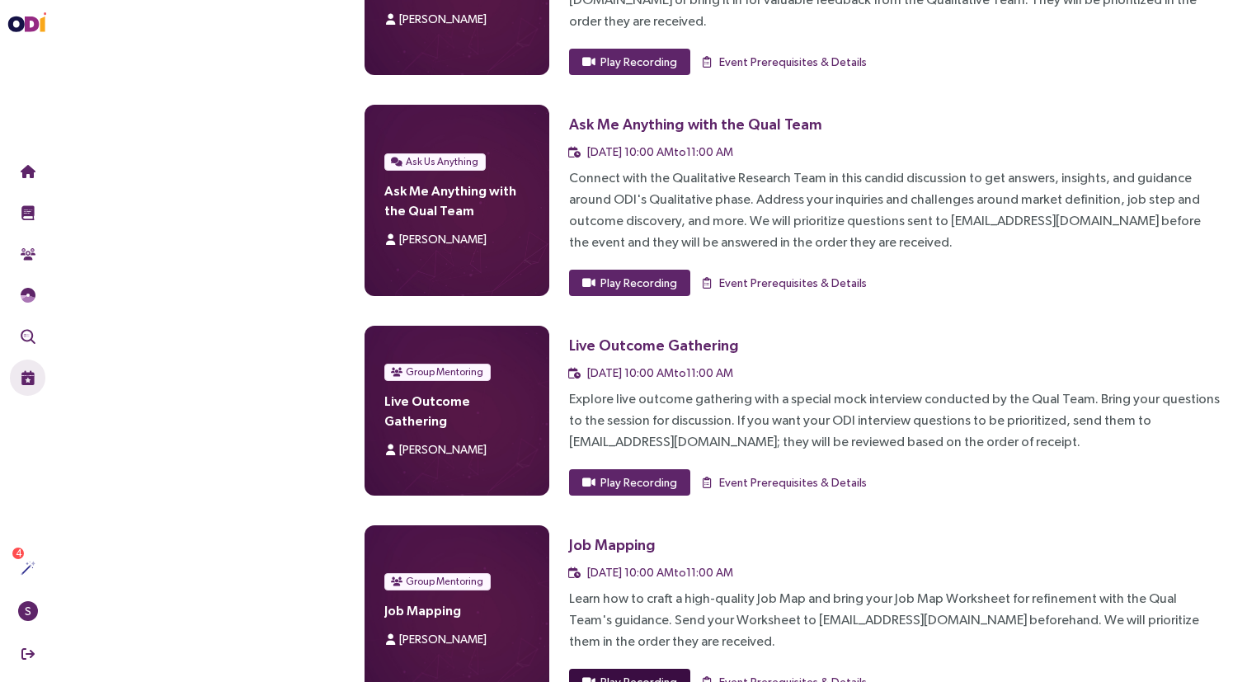
click at [629, 669] on button "Play Recording" at bounding box center [629, 682] width 121 height 26
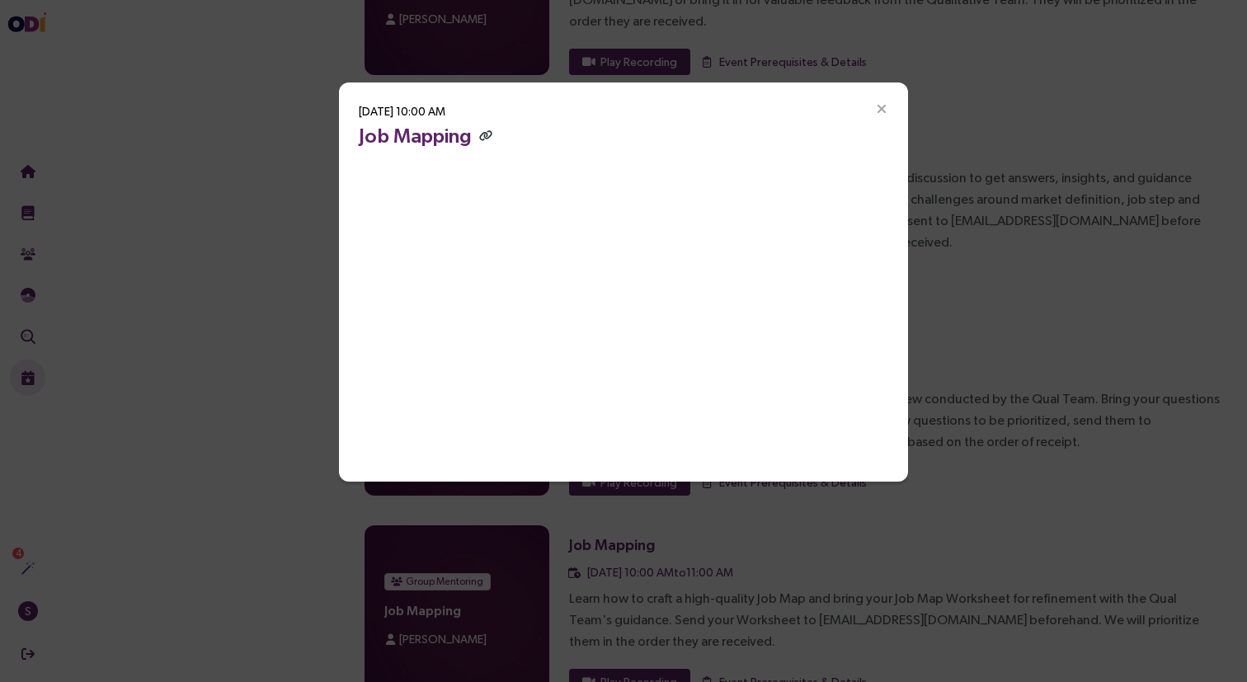
click at [482, 137] on icon "button" at bounding box center [485, 135] width 13 height 11
